Goal: Information Seeking & Learning: Find specific fact

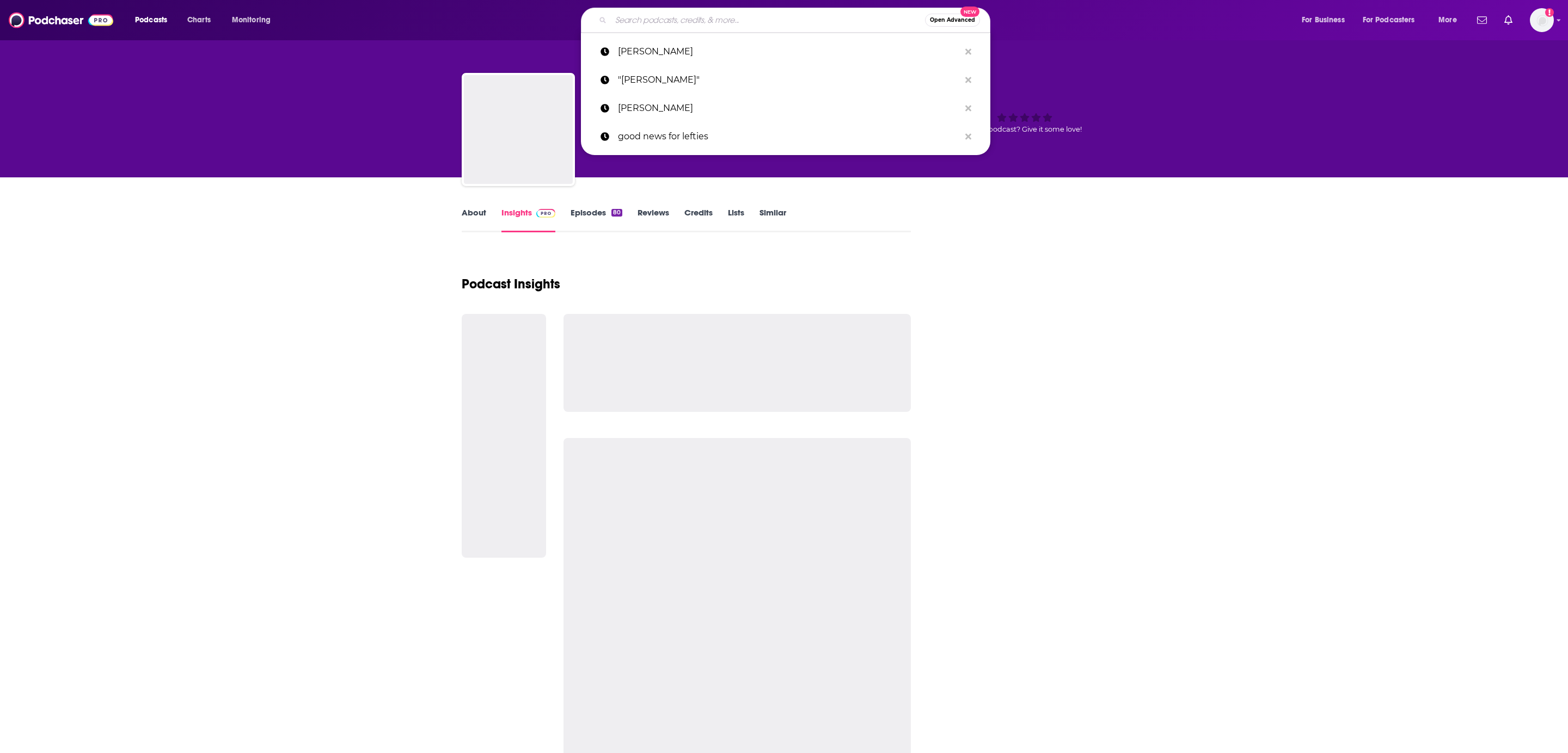
click at [661, 14] on input "Search podcasts, credits, & more..." at bounding box center [768, 20] width 314 height 18
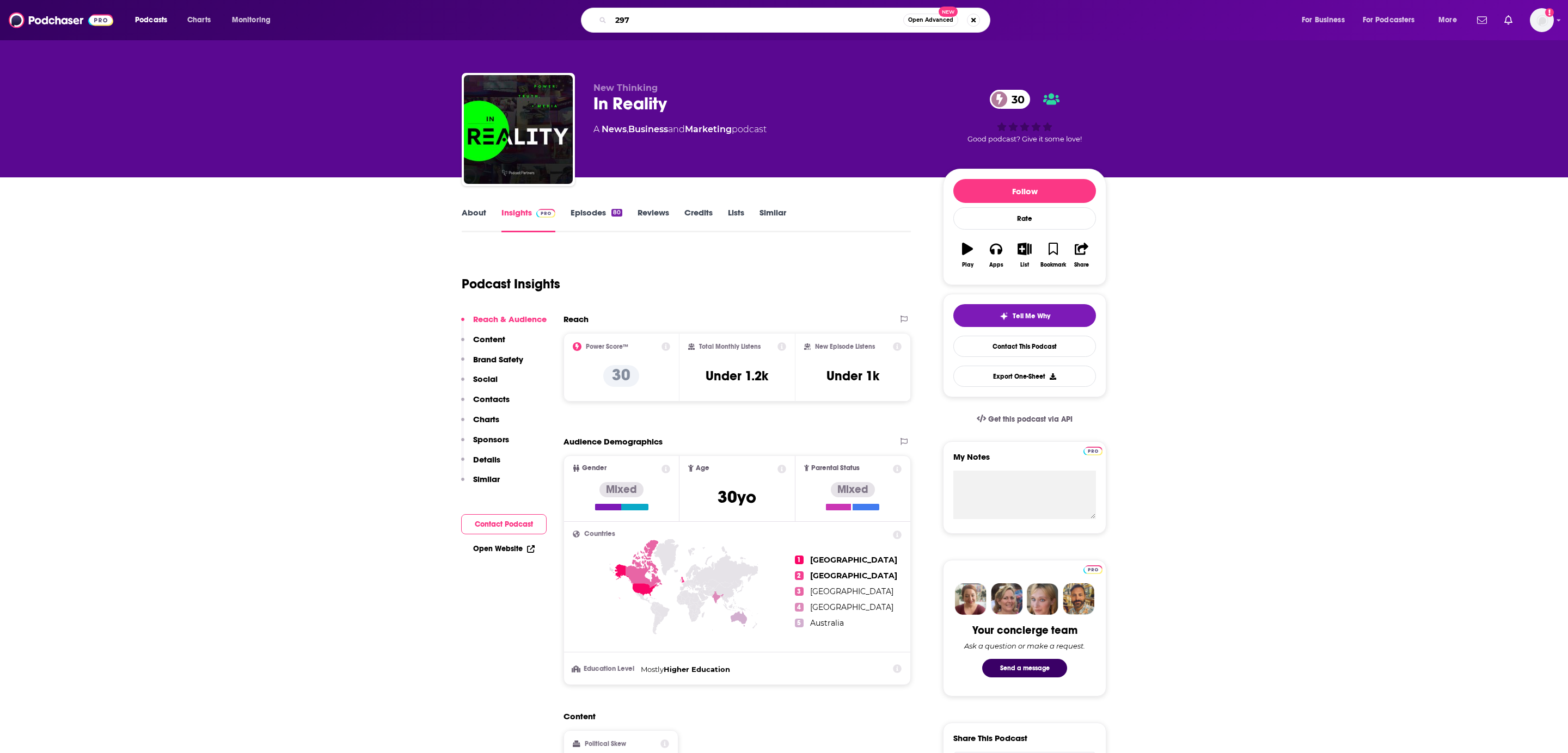
type input "2972"
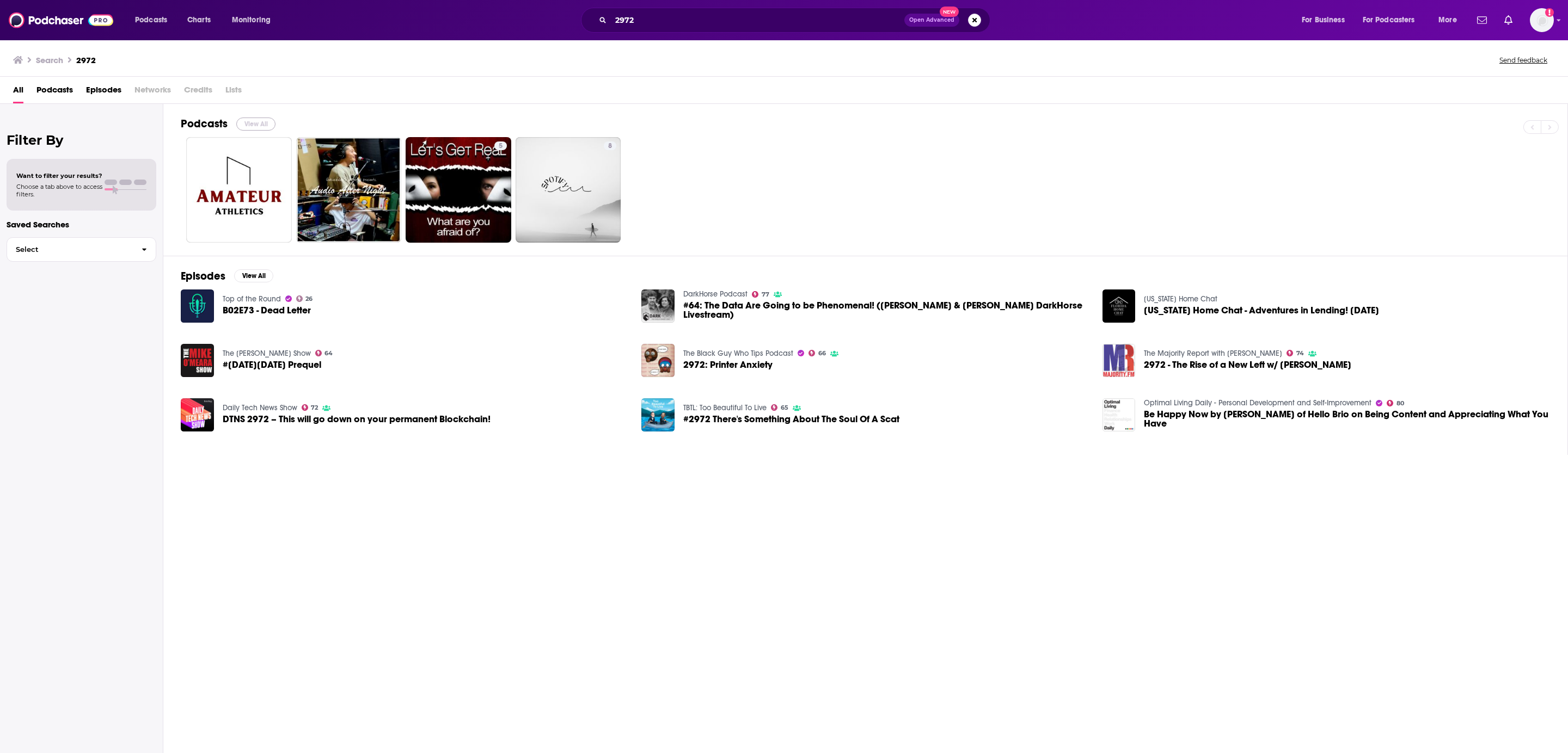
click at [248, 124] on button "View All" at bounding box center [256, 124] width 39 height 13
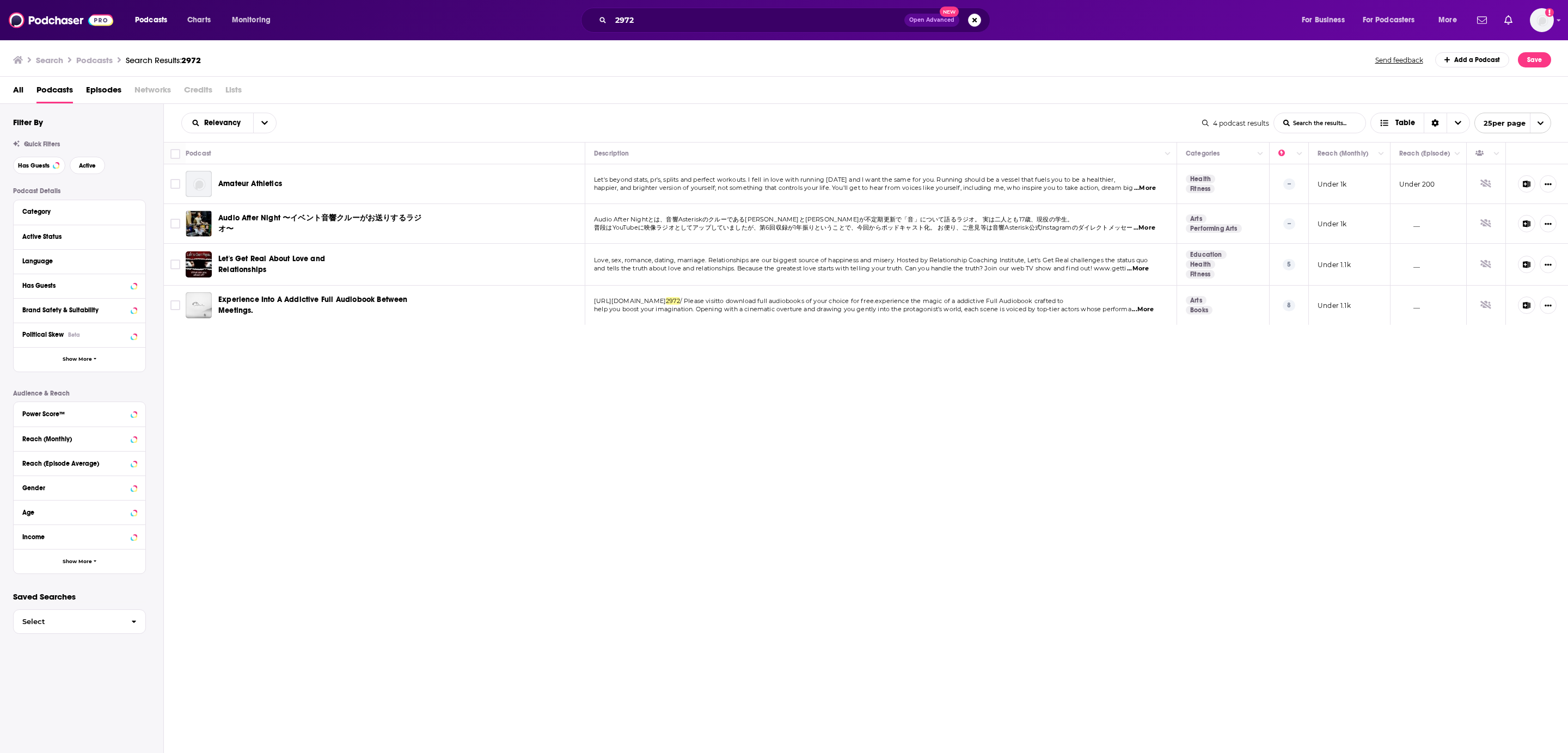
click at [96, 91] on span "Episodes" at bounding box center [104, 92] width 35 height 23
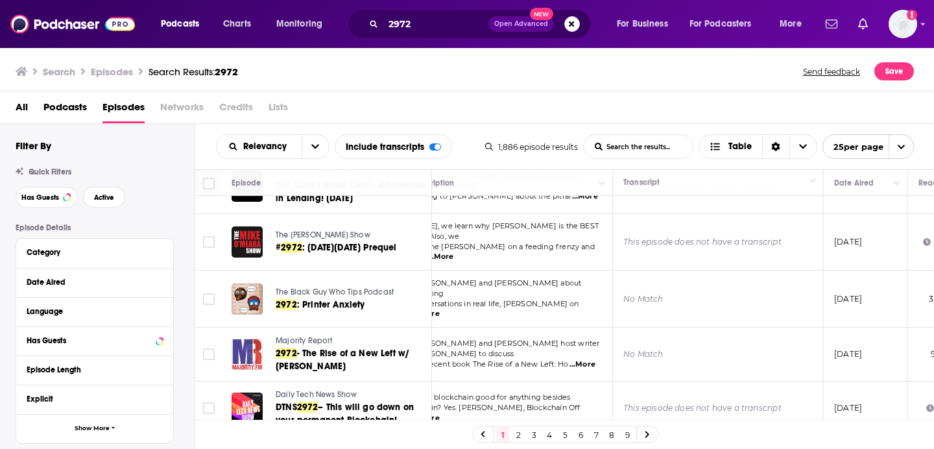
scroll to position [0, 30]
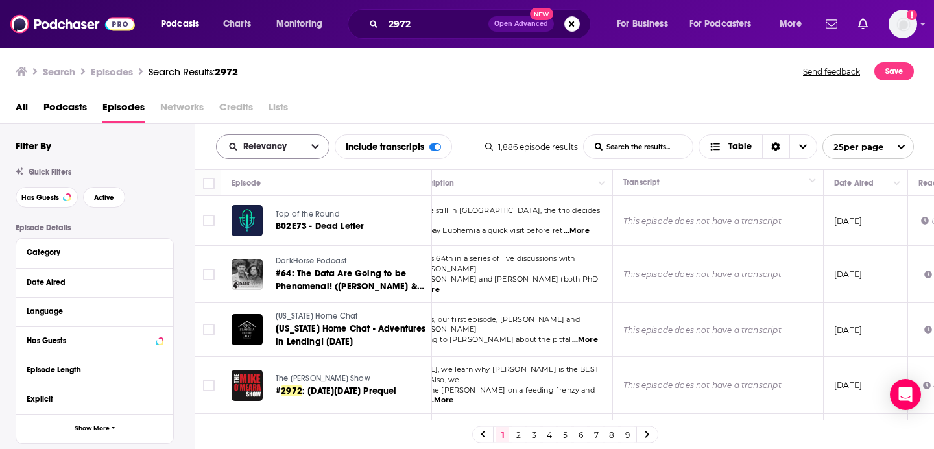
click at [319, 148] on icon "open menu" at bounding box center [315, 146] width 8 height 9
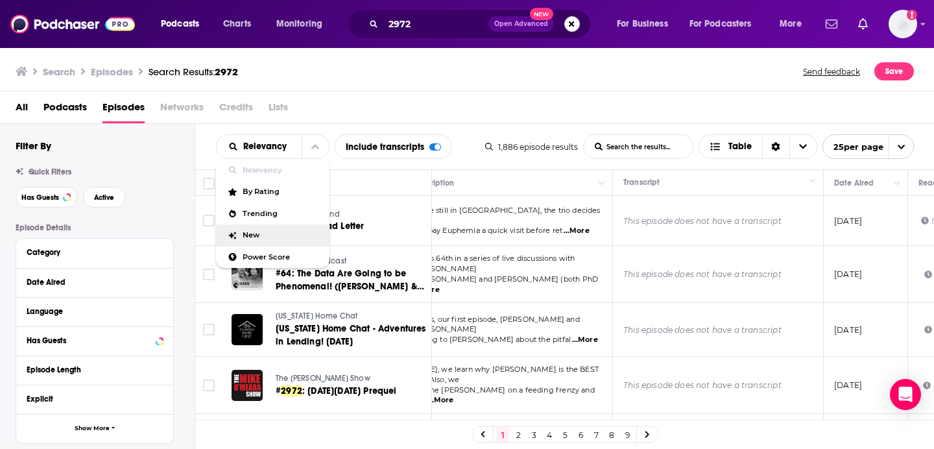
click at [263, 241] on div "New" at bounding box center [273, 235] width 114 height 22
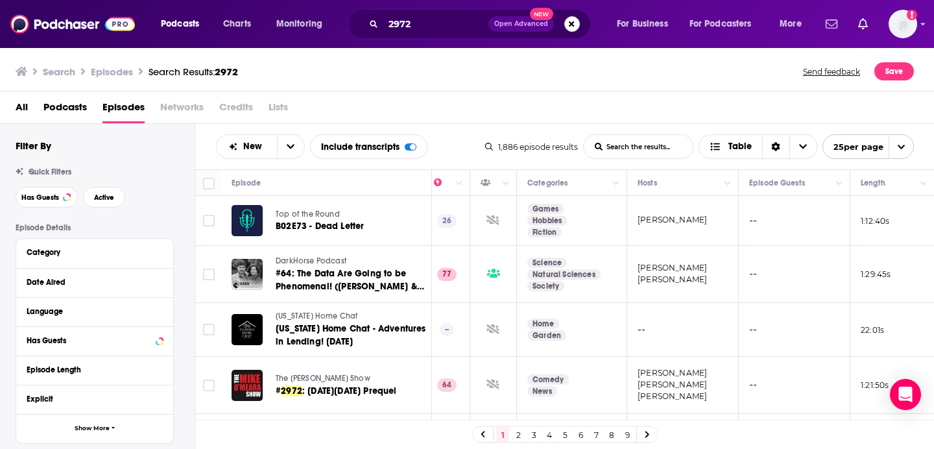
scroll to position [0, 0]
